Goal: Register for event/course

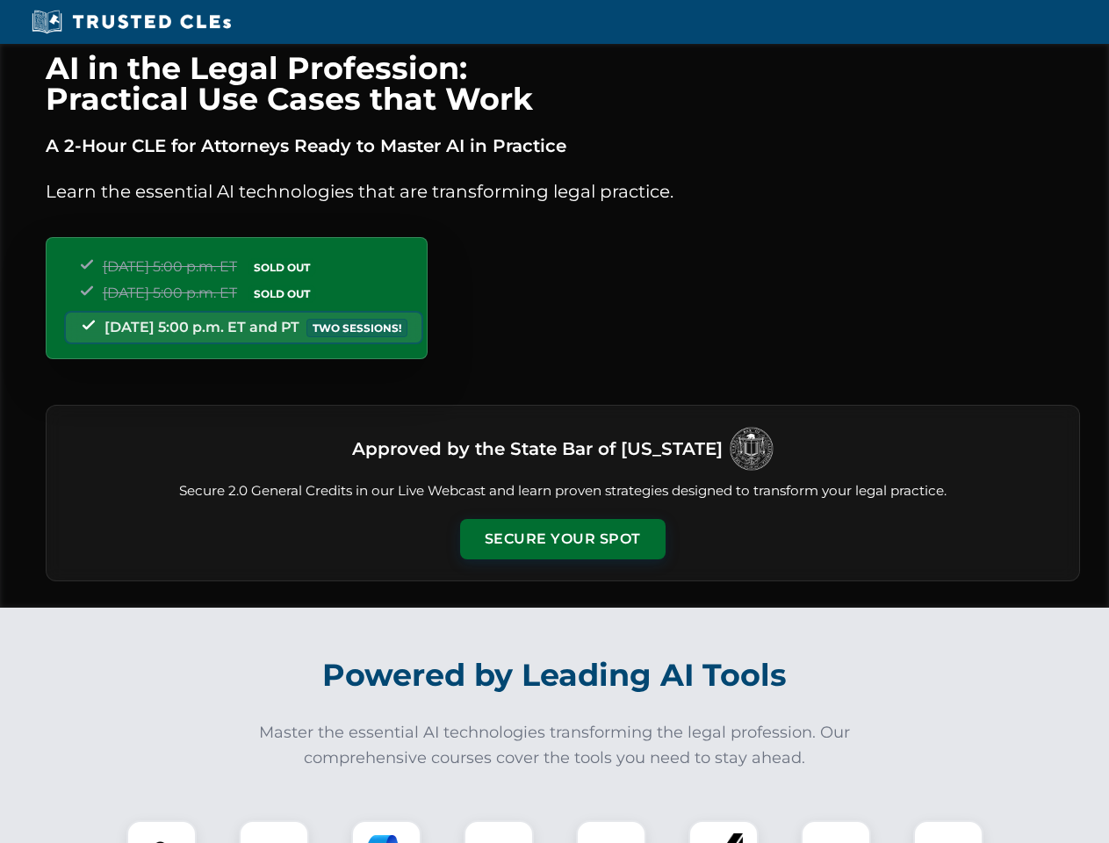
click at [562, 539] on button "Secure Your Spot" at bounding box center [563, 539] width 206 height 40
click at [162, 832] on img at bounding box center [161, 855] width 51 height 51
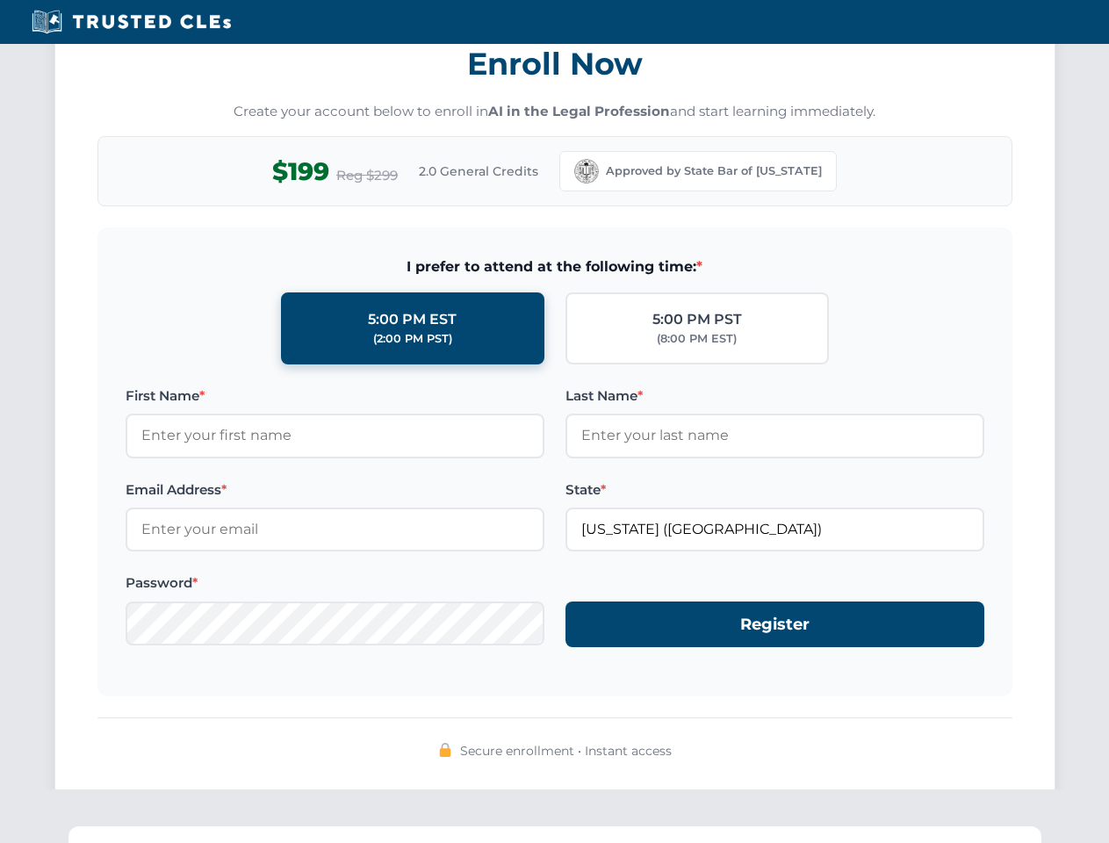
scroll to position [1724, 0]
